Goal: Download file/media

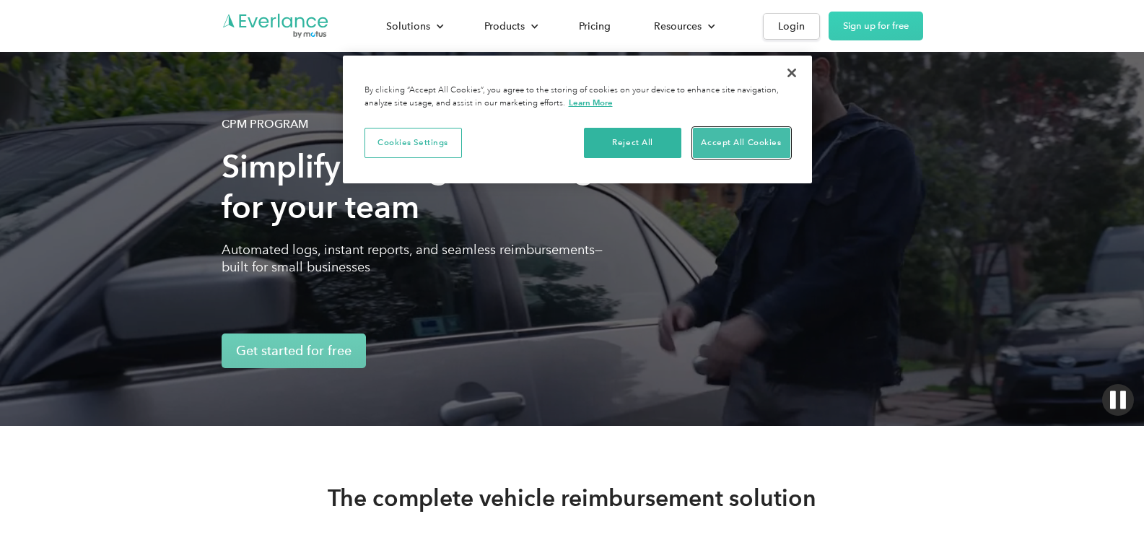
click at [736, 149] on button "Accept All Cookies" at bounding box center [741, 143] width 97 height 30
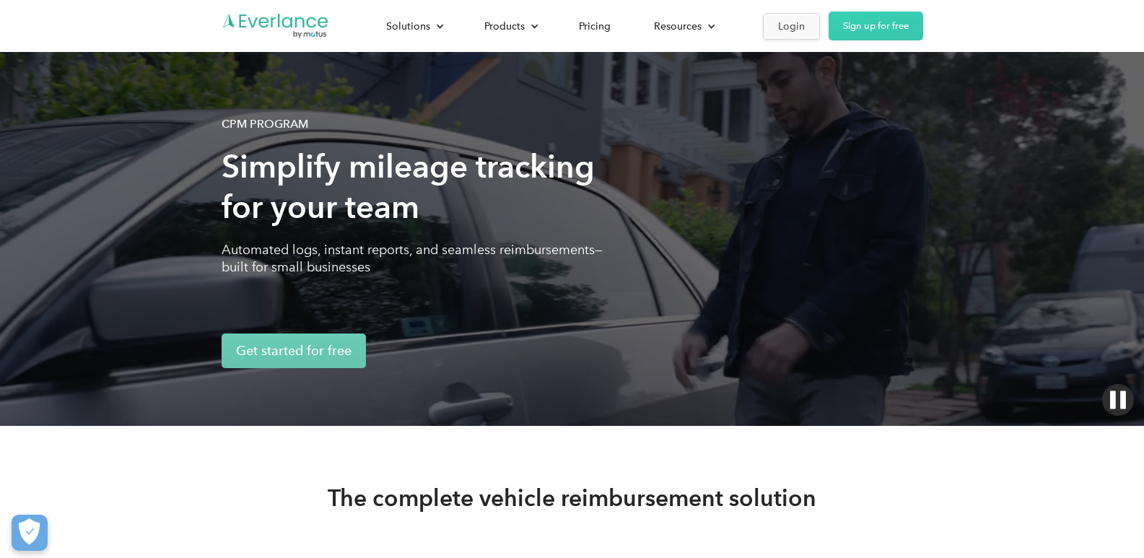
click at [791, 26] on div "Login" at bounding box center [791, 26] width 27 height 18
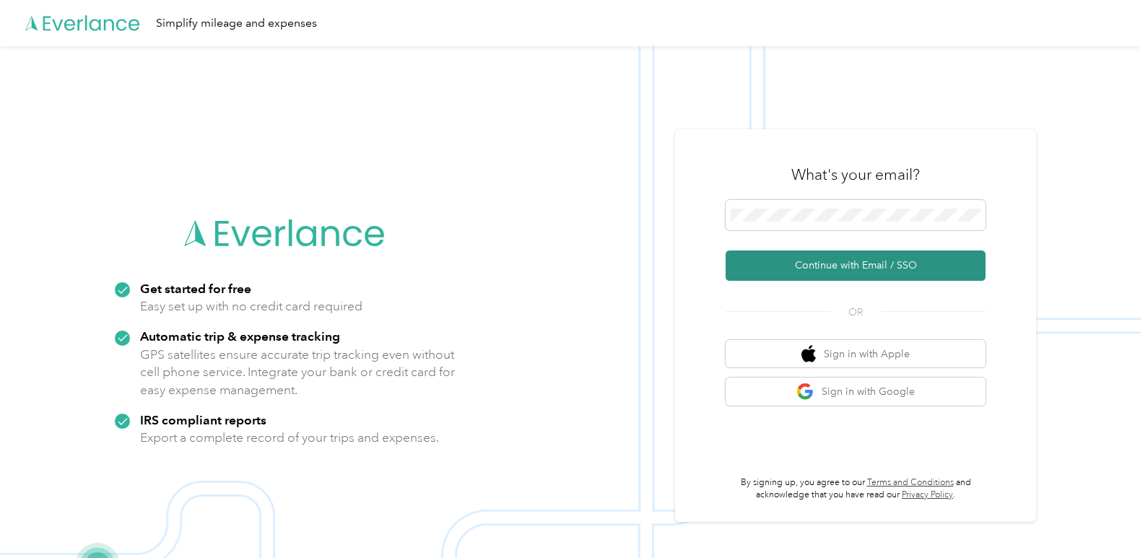
click at [873, 264] on button "Continue with Email / SSO" at bounding box center [855, 265] width 260 height 30
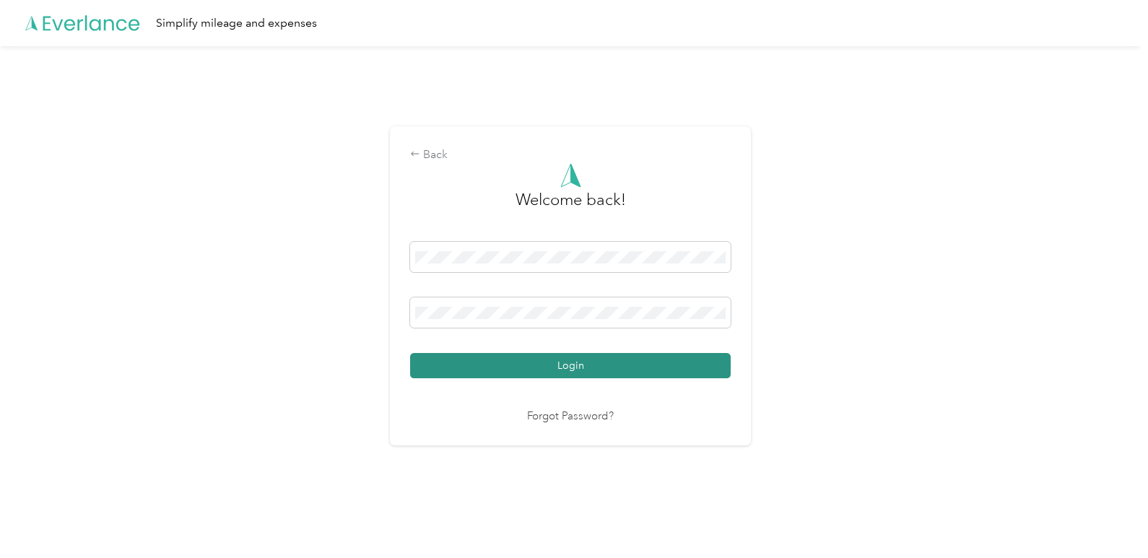
click at [547, 362] on button "Login" at bounding box center [570, 365] width 320 height 25
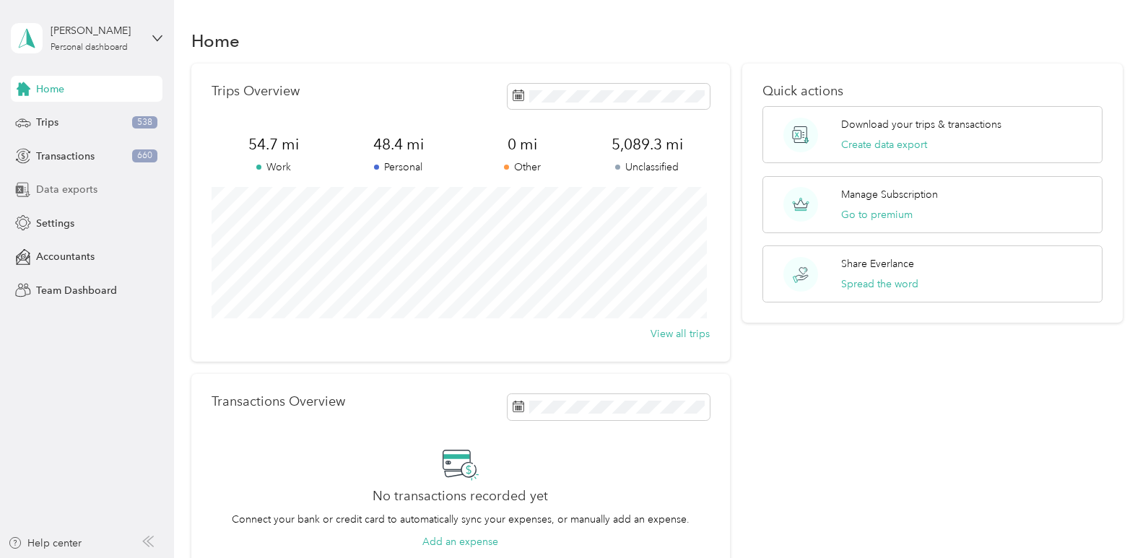
click at [62, 188] on span "Data exports" at bounding box center [66, 189] width 61 height 15
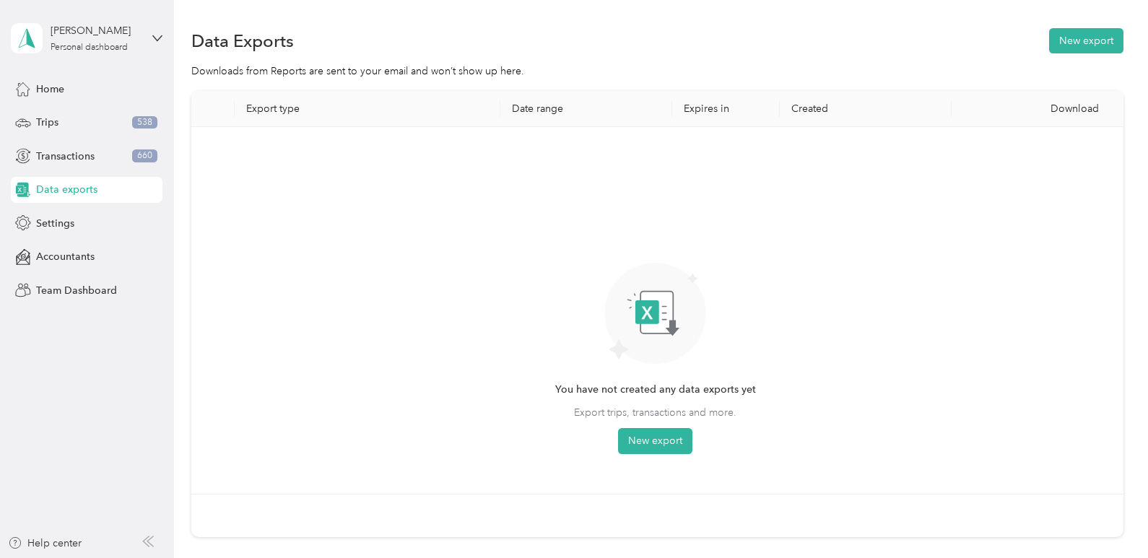
click at [276, 111] on th "Export type" at bounding box center [368, 109] width 266 height 36
click at [280, 103] on th "Export type" at bounding box center [368, 109] width 266 height 36
click at [274, 108] on th "Export type" at bounding box center [368, 109] width 266 height 36
click at [1062, 37] on button "New export" at bounding box center [1086, 40] width 74 height 25
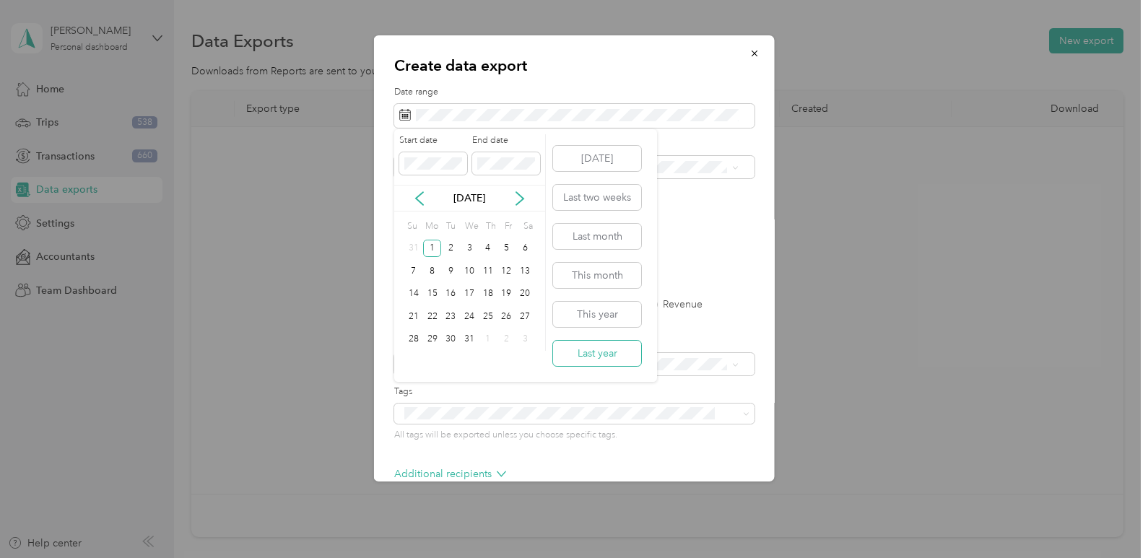
click at [614, 360] on button "Last year" at bounding box center [597, 353] width 88 height 25
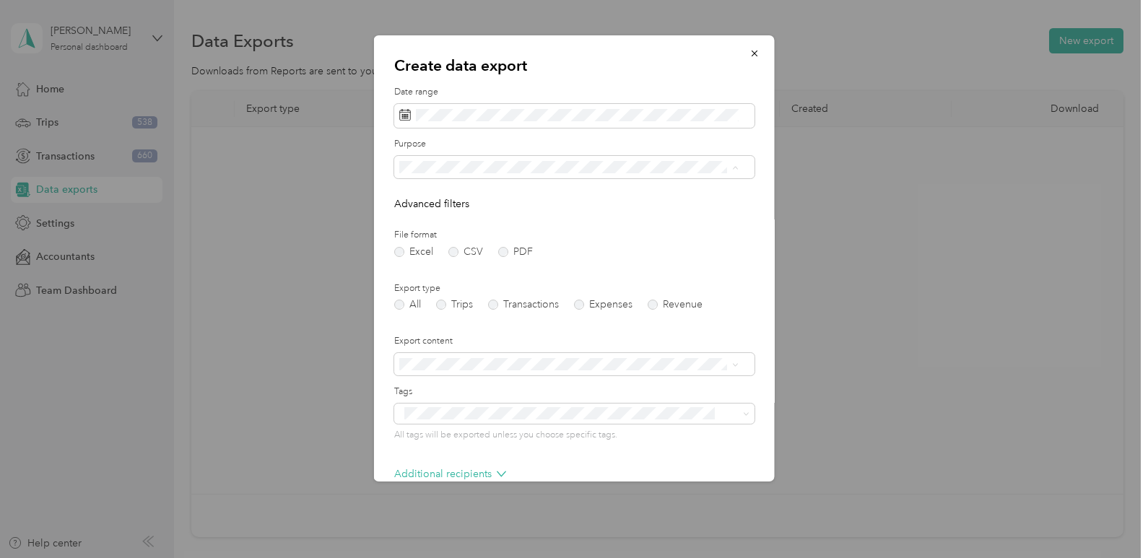
click at [448, 266] on span "[PERSON_NAME] Classics" at bounding box center [463, 268] width 118 height 12
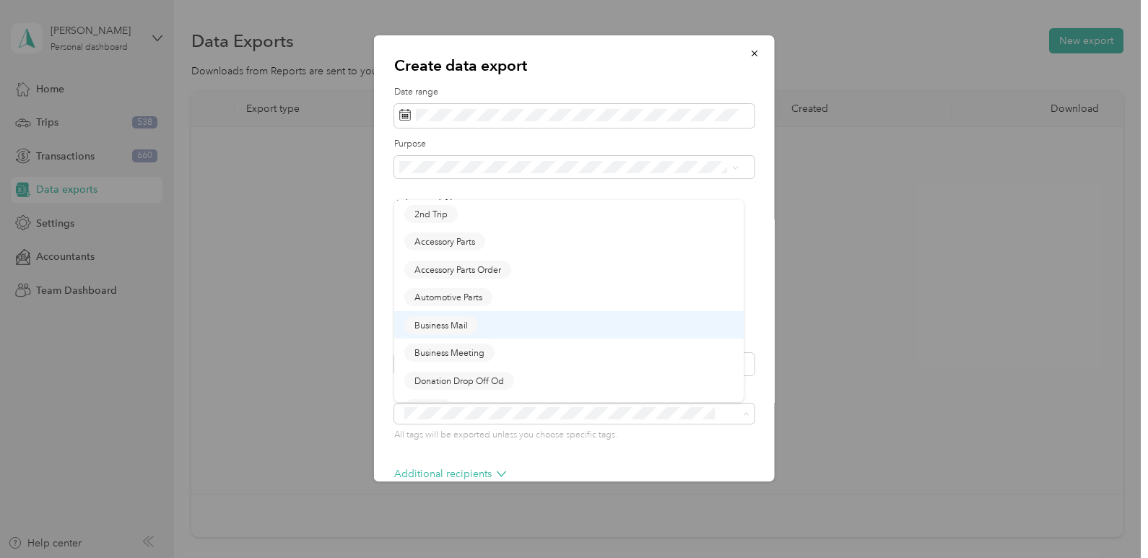
click at [541, 314] on li "Business Mail" at bounding box center [568, 325] width 349 height 28
click at [716, 324] on div at bounding box center [724, 324] width 17 height 9
click at [749, 458] on div "Create data export Date range Purpose Advanced filters File format Excel CSV PD…" at bounding box center [574, 258] width 401 height 446
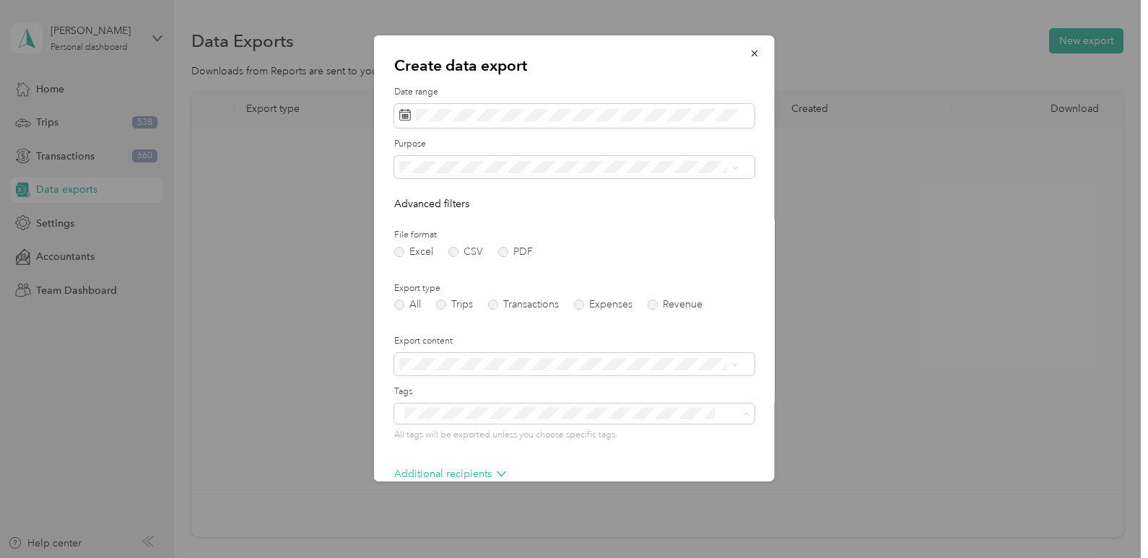
click at [749, 458] on div "Create data export Date range Purpose Advanced filters File format Excel CSV PD…" at bounding box center [574, 258] width 401 height 446
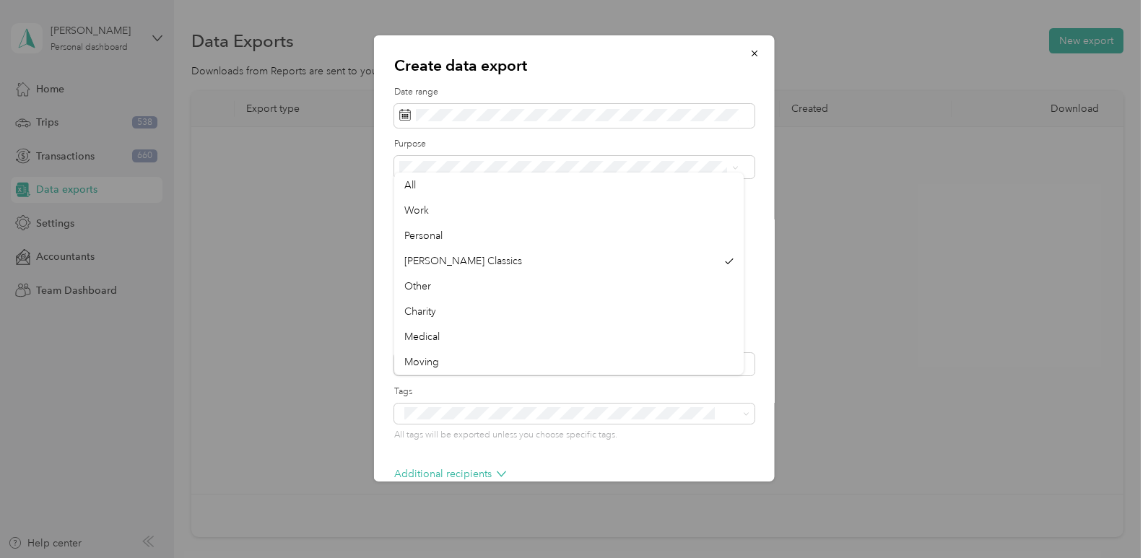
click at [749, 458] on div "Create data export Date range Purpose Advanced filters File format Excel CSV PD…" at bounding box center [574, 258] width 401 height 446
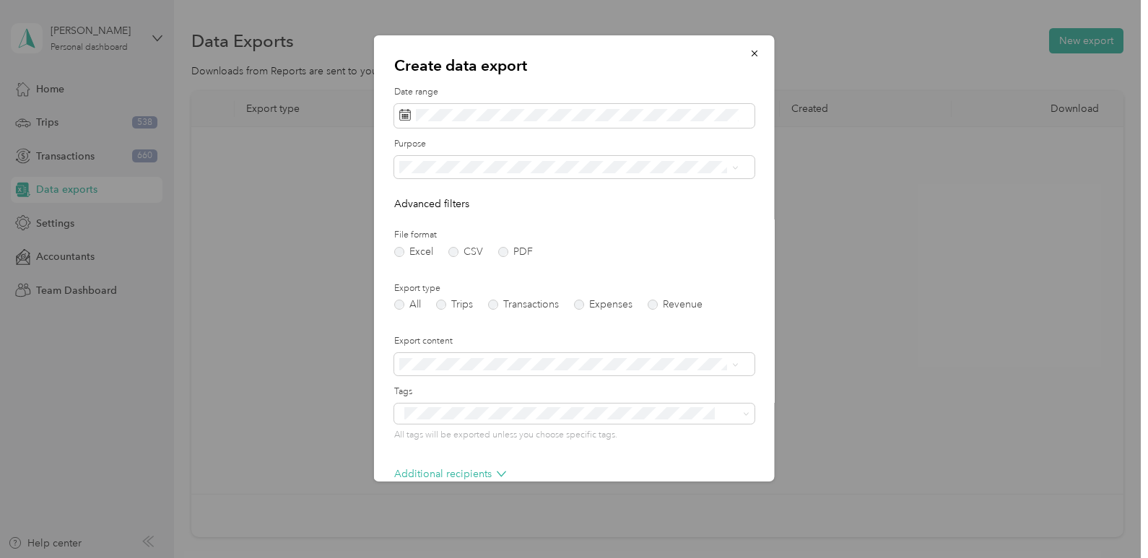
click at [749, 458] on div "Create data export Date range Purpose Advanced filters File format Excel CSV PD…" at bounding box center [574, 258] width 401 height 446
click at [442, 306] on label "Trips" at bounding box center [454, 305] width 37 height 10
click at [738, 469] on div "Additional recipients" at bounding box center [574, 477] width 360 height 23
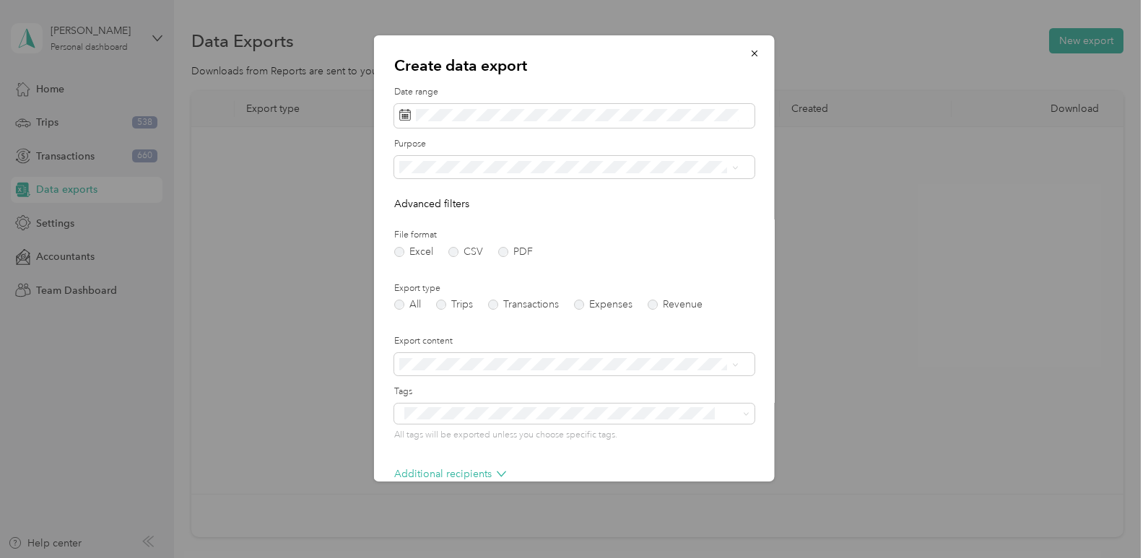
click at [738, 469] on div "Additional recipients" at bounding box center [574, 477] width 360 height 23
click at [740, 469] on div "Additional recipients" at bounding box center [574, 477] width 360 height 23
click at [497, 471] on icon at bounding box center [501, 473] width 9 height 9
click at [500, 475] on icon at bounding box center [501, 473] width 9 height 9
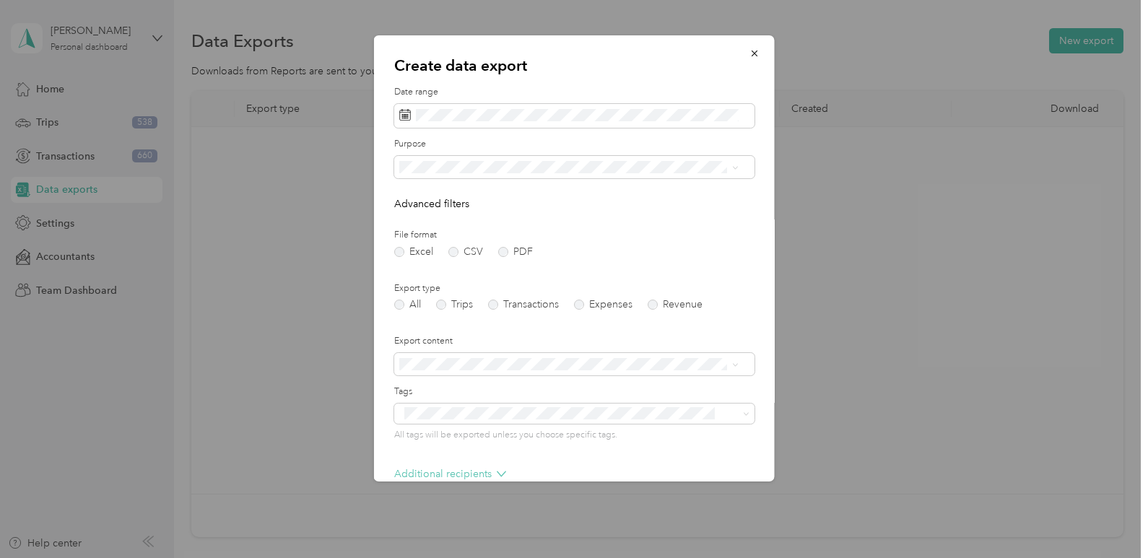
click at [435, 468] on p "Additional recipients" at bounding box center [450, 473] width 112 height 15
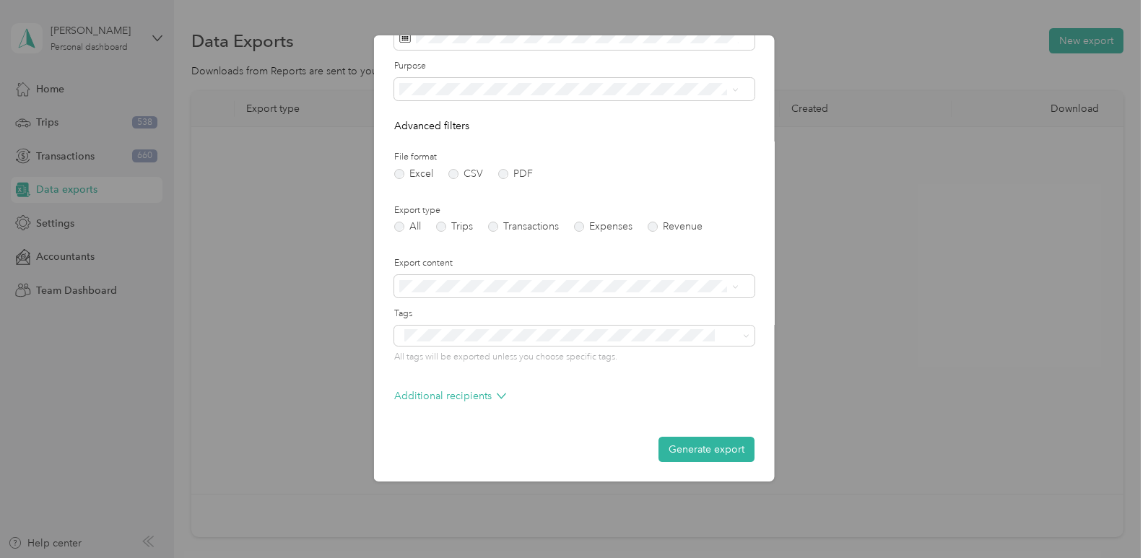
scroll to position [79, 0]
click at [691, 441] on button "Generate export" at bounding box center [706, 448] width 96 height 25
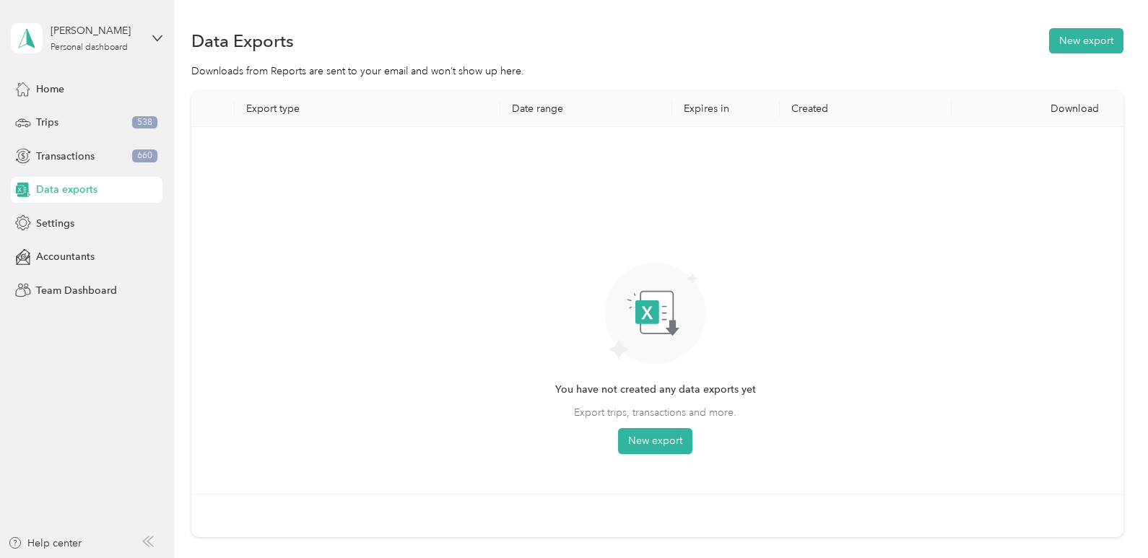
click at [1060, 107] on div "Download" at bounding box center [1037, 109] width 149 height 12
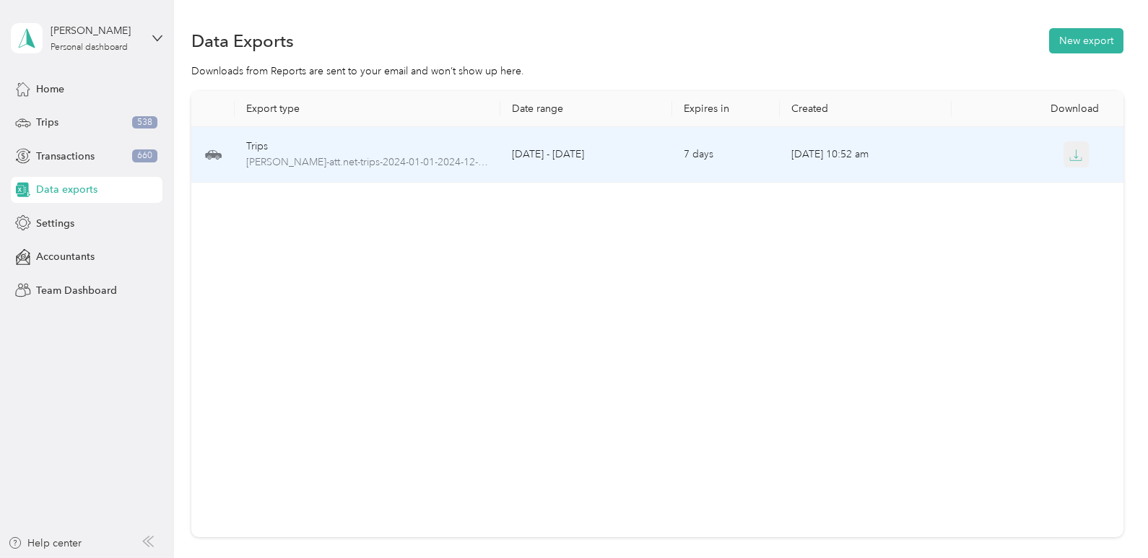
click at [1070, 159] on icon "button" at bounding box center [1075, 155] width 13 height 13
click at [461, 165] on span "d.j.freeman-att.net-trips-2024-01-01-2024-12-31.xlsx" at bounding box center [367, 162] width 243 height 16
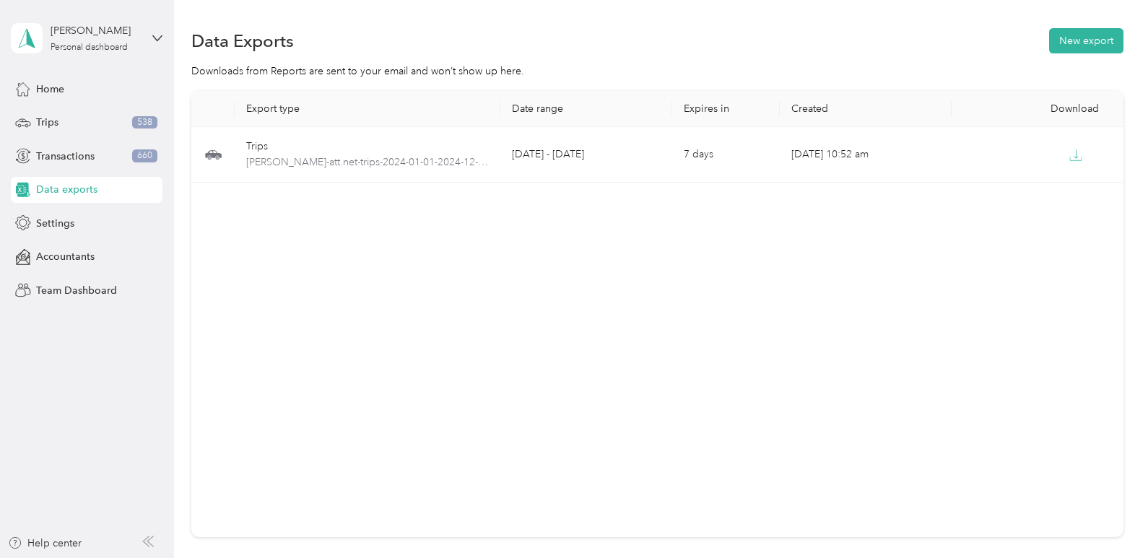
click at [515, 190] on div "Export type Date range Expires in Created Download Trips d.j.freeman-att.net-tr…" at bounding box center [656, 314] width 931 height 446
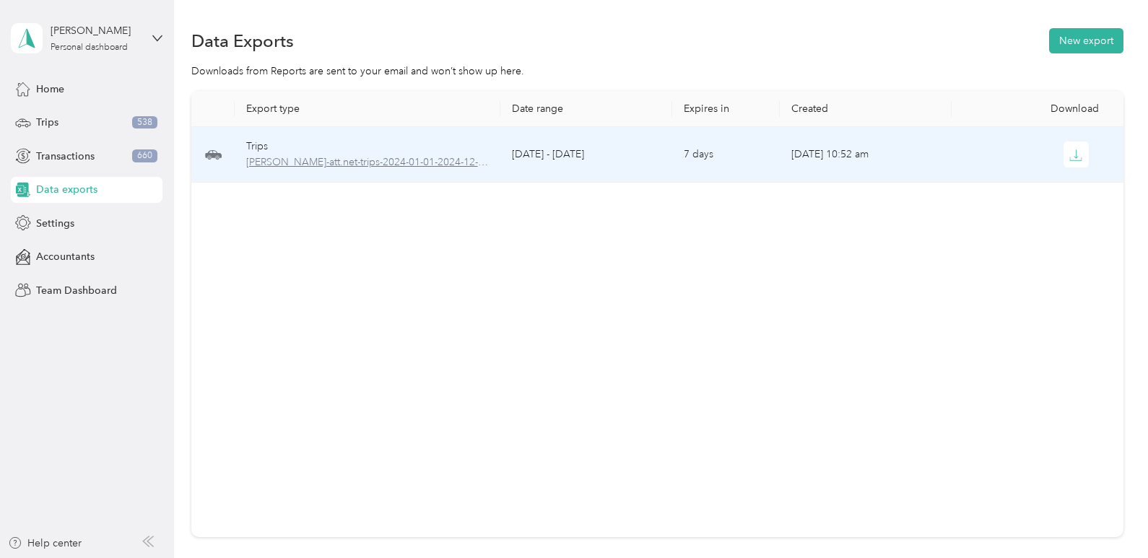
click at [346, 161] on span "d.j.freeman-att.net-trips-2024-01-01-2024-12-31.xlsx" at bounding box center [367, 162] width 243 height 16
